Goal: Transaction & Acquisition: Purchase product/service

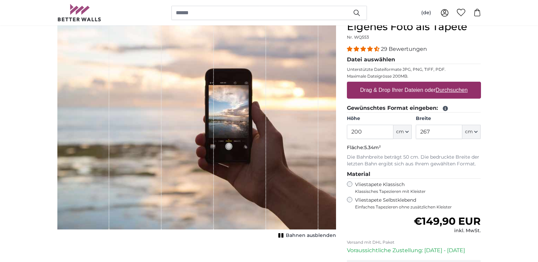
scroll to position [68, 0]
click at [382, 133] on input "200" at bounding box center [370, 132] width 47 height 14
type input "2"
type input "90"
click at [435, 138] on input "267" at bounding box center [439, 132] width 47 height 14
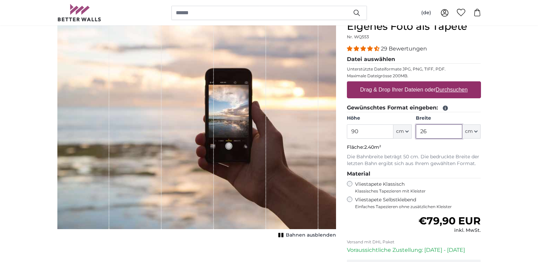
type input "2"
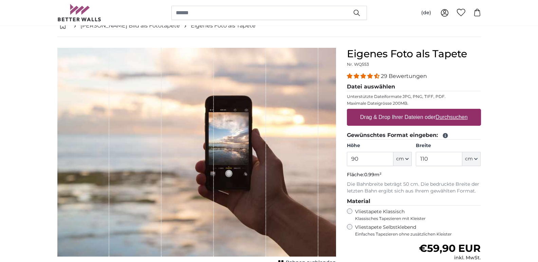
scroll to position [41, 0]
click at [420, 76] on span "29 Bewertungen" at bounding box center [404, 76] width 46 height 6
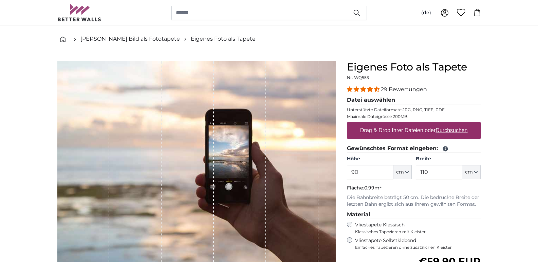
scroll to position [0, 0]
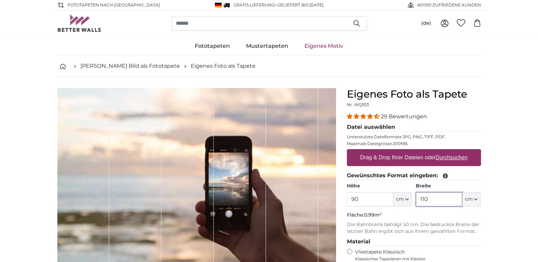
click at [433, 202] on input "110" at bounding box center [439, 200] width 47 height 14
type input "1"
type input "50"
click at [369, 201] on input "90" at bounding box center [370, 200] width 47 height 14
type input "9"
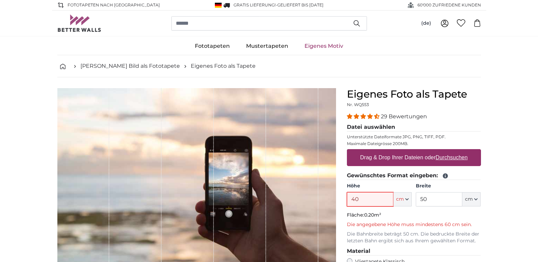
type input "4"
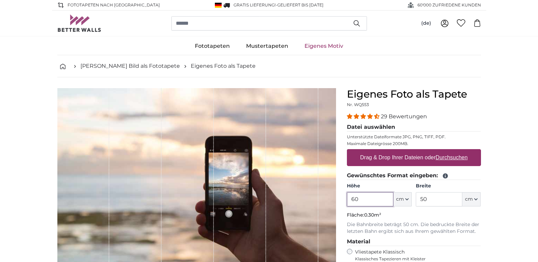
type input "6"
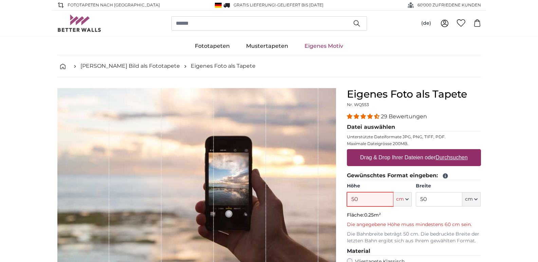
type input "5"
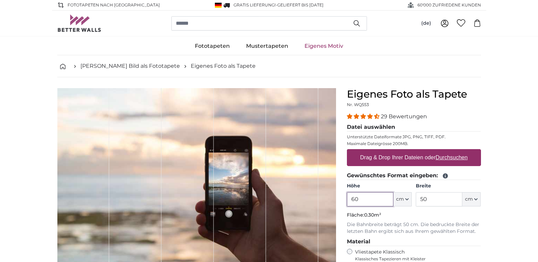
type input "60"
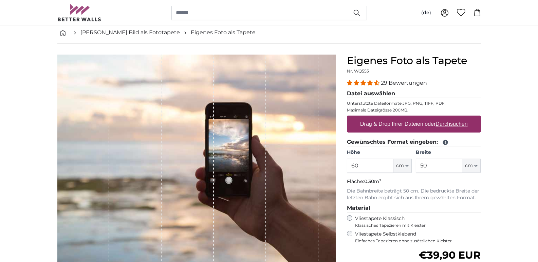
scroll to position [95, 0]
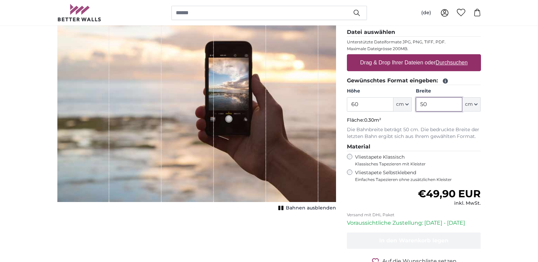
click at [439, 106] on input "50" at bounding box center [439, 104] width 47 height 14
type input "5"
type input "8"
type input "110"
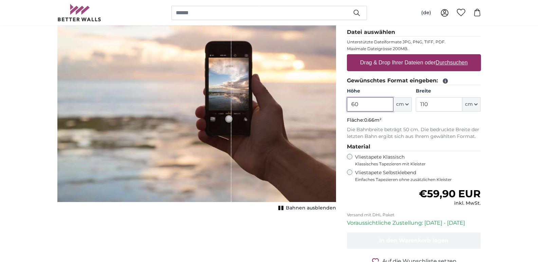
click at [362, 104] on input "60" at bounding box center [370, 104] width 47 height 14
type input "6"
type input "80"
click at [435, 106] on input "110" at bounding box center [439, 104] width 47 height 14
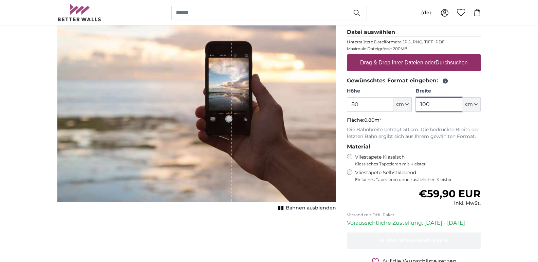
type input "100"
click at [366, 107] on input "80" at bounding box center [370, 104] width 47 height 14
type input "8"
type input "60"
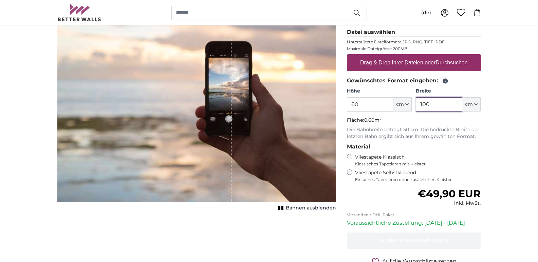
click at [443, 105] on input "100" at bounding box center [439, 104] width 47 height 14
type input "1"
click at [446, 105] on input "50" at bounding box center [439, 104] width 47 height 14
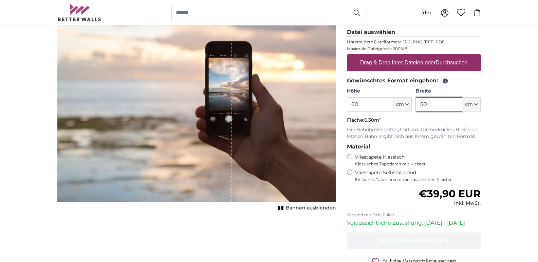
type input "5"
click at [429, 106] on input "60" at bounding box center [439, 104] width 47 height 14
type input "6"
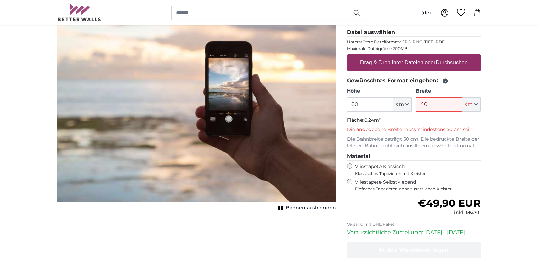
click at [434, 108] on input "40" at bounding box center [439, 104] width 47 height 14
type input "4"
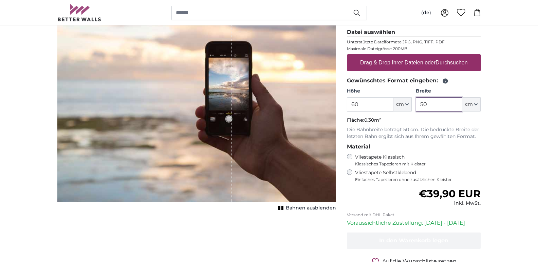
type input "50"
